Goal: Find specific page/section: Find specific page/section

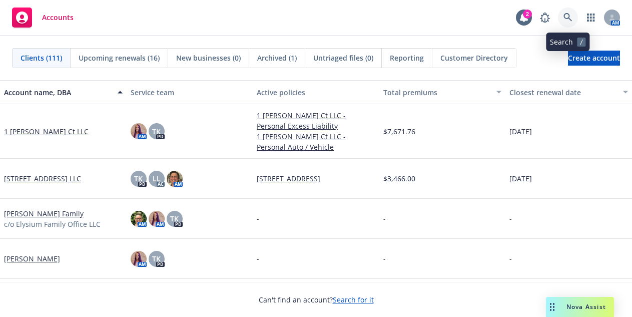
click at [565, 15] on icon at bounding box center [568, 17] width 9 height 9
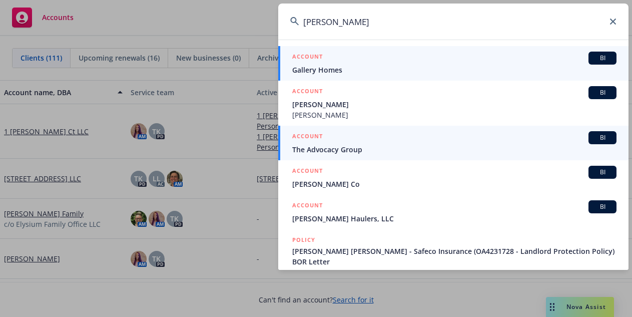
scroll to position [50, 0]
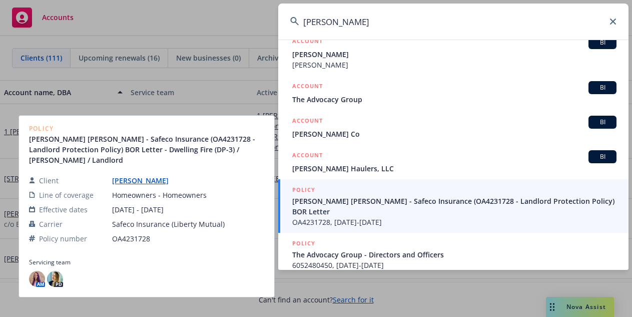
type input "[PERSON_NAME]"
click at [143, 179] on link "[PERSON_NAME]" at bounding box center [144, 181] width 65 height 10
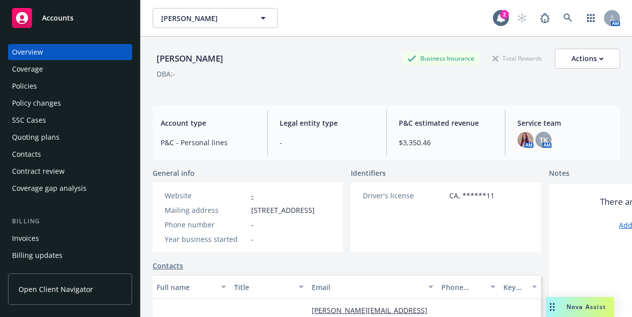
click at [33, 89] on div "Policies" at bounding box center [24, 86] width 25 height 16
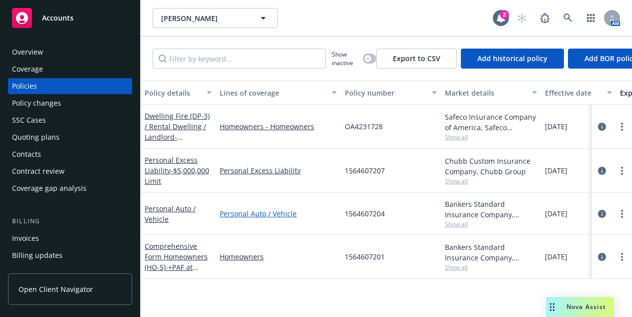
click at [268, 212] on link "Personal Auto / Vehicle" at bounding box center [278, 213] width 117 height 11
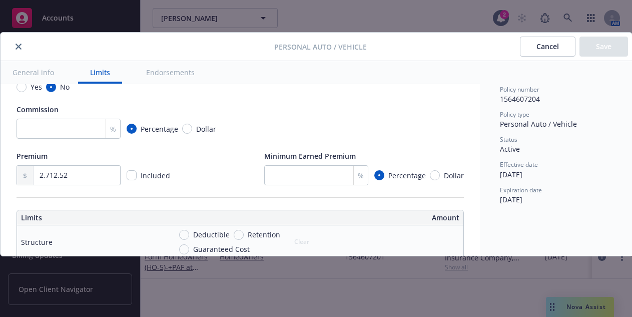
scroll to position [12, 0]
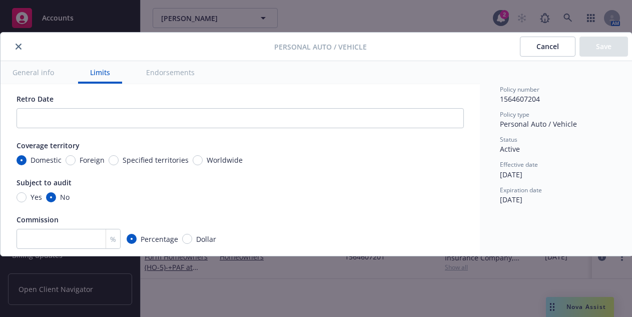
type textarea "x"
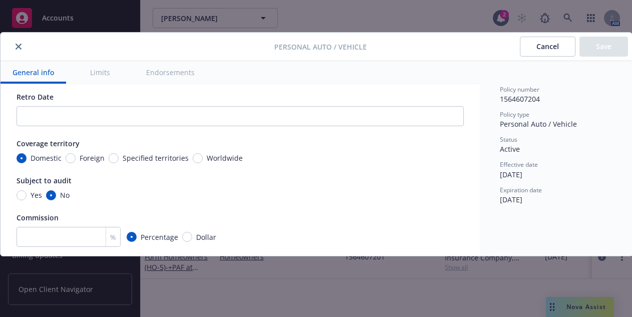
scroll to position [100, 0]
